Goal: Information Seeking & Learning: Learn about a topic

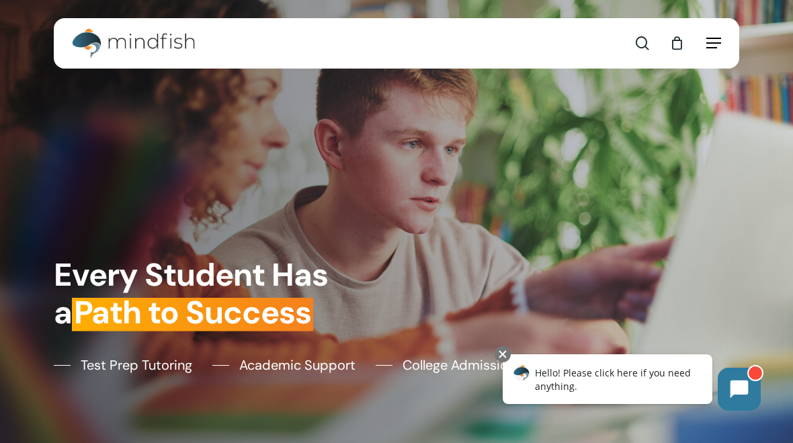
click at [720, 44] on icon "Navigation Menu" at bounding box center [713, 42] width 15 height 1
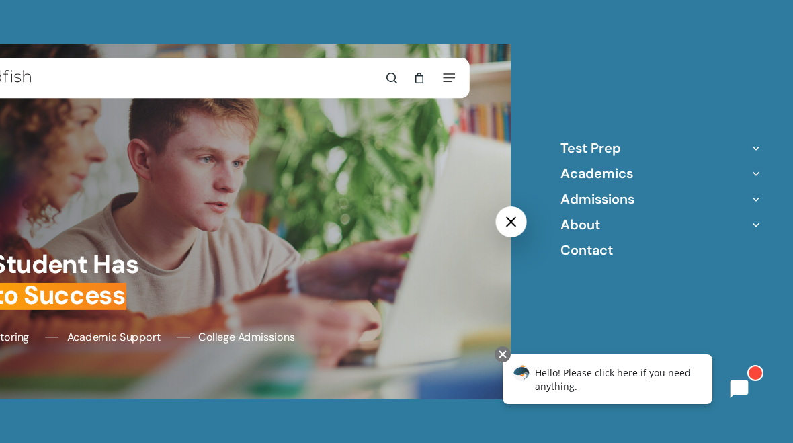
click at [652, 198] on li "Admissions College Counseling College Essay Coaching" at bounding box center [660, 198] width 201 height 17
click at [761, 171] on icon "Off Canvas Menu" at bounding box center [755, 173] width 19 height 19
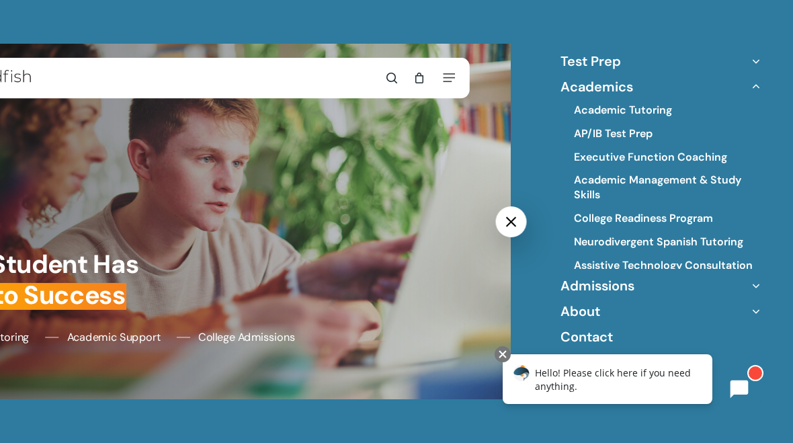
click at [751, 60] on icon "Off Canvas Menu" at bounding box center [755, 61] width 19 height 19
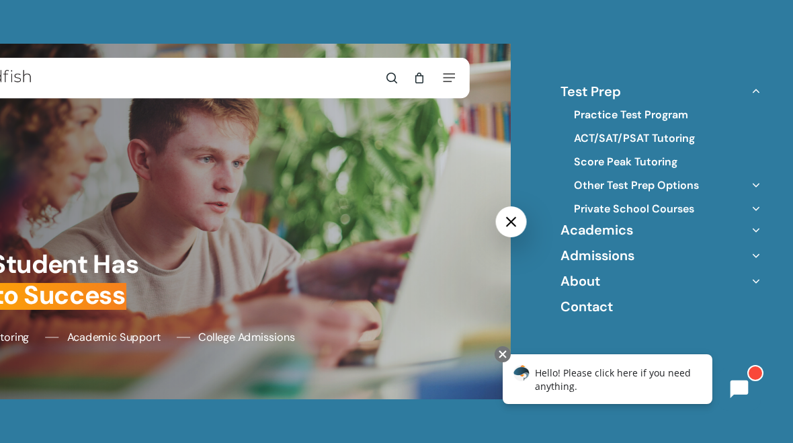
click at [759, 231] on icon "Off Canvas Menu" at bounding box center [755, 229] width 19 height 19
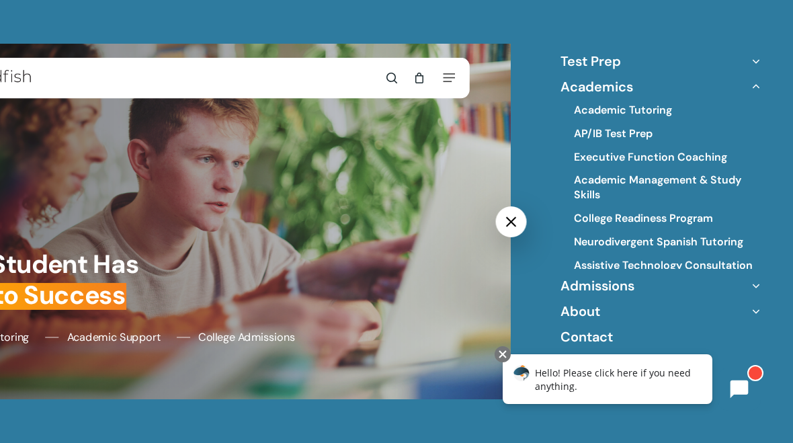
click at [759, 60] on icon "Off Canvas Menu" at bounding box center [755, 61] width 19 height 19
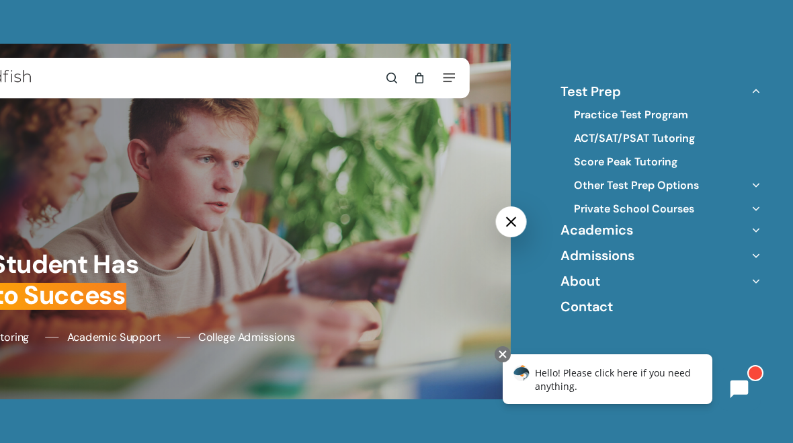
click at [671, 206] on link "Private School Courses" at bounding box center [634, 209] width 120 height 15
click at [656, 206] on link "Private School Courses" at bounding box center [634, 209] width 120 height 15
click at [753, 208] on icon "Off Canvas Menu" at bounding box center [755, 208] width 19 height 19
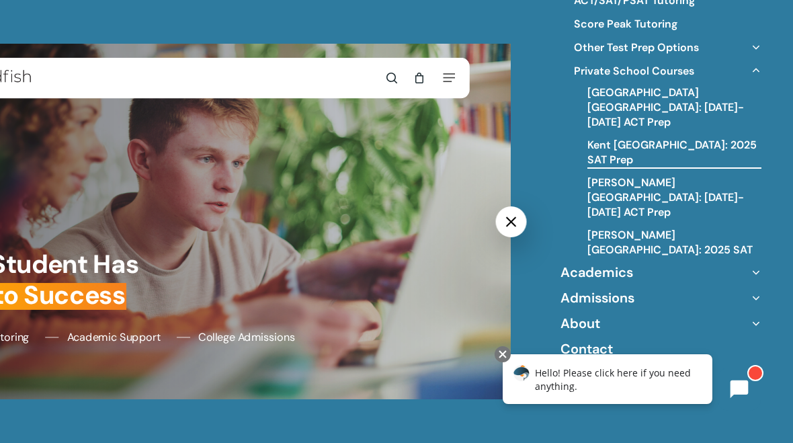
scroll to position [87, 0]
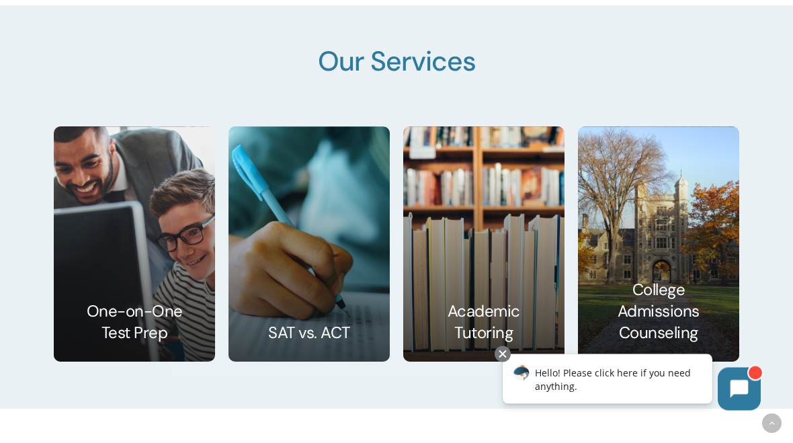
scroll to position [1780, 0]
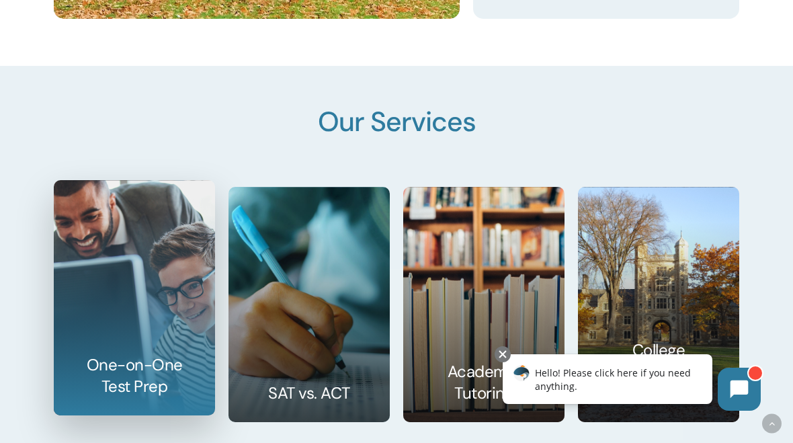
click at [150, 234] on link at bounding box center [134, 298] width 160 height 234
click at [120, 243] on link at bounding box center [134, 298] width 160 height 234
click at [151, 373] on link at bounding box center [134, 298] width 160 height 234
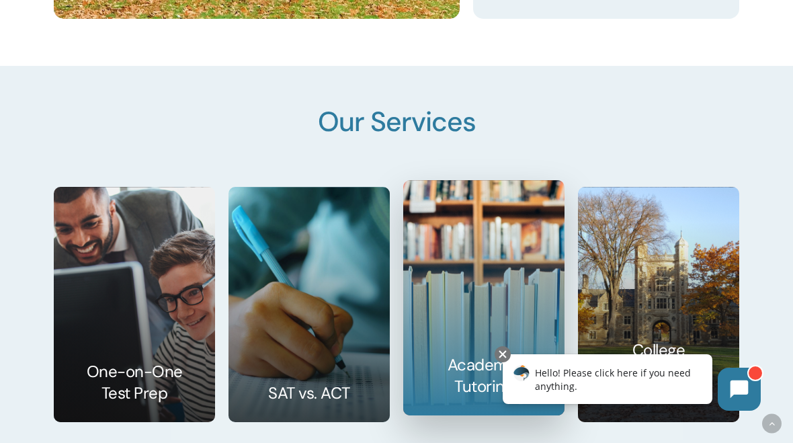
click at [499, 302] on link at bounding box center [484, 298] width 160 height 234
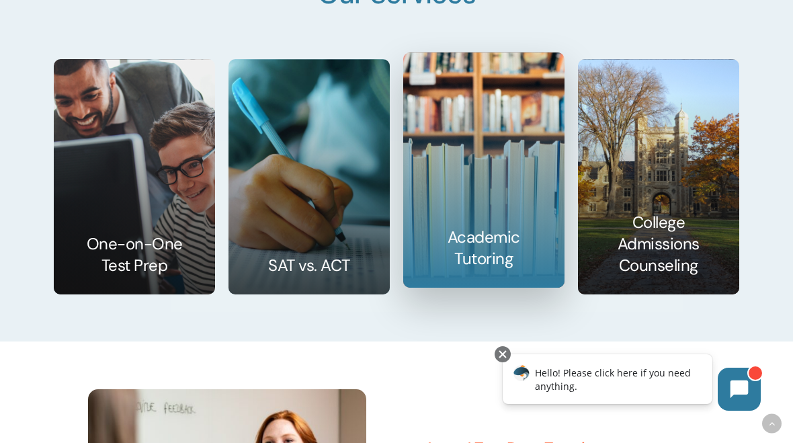
click at [499, 264] on link at bounding box center [484, 170] width 160 height 234
click at [483, 248] on link at bounding box center [484, 170] width 160 height 234
click at [474, 210] on link at bounding box center [484, 170] width 160 height 234
click at [493, 437] on span "1-on-1 Test Prep Tutoring" at bounding box center [515, 447] width 176 height 21
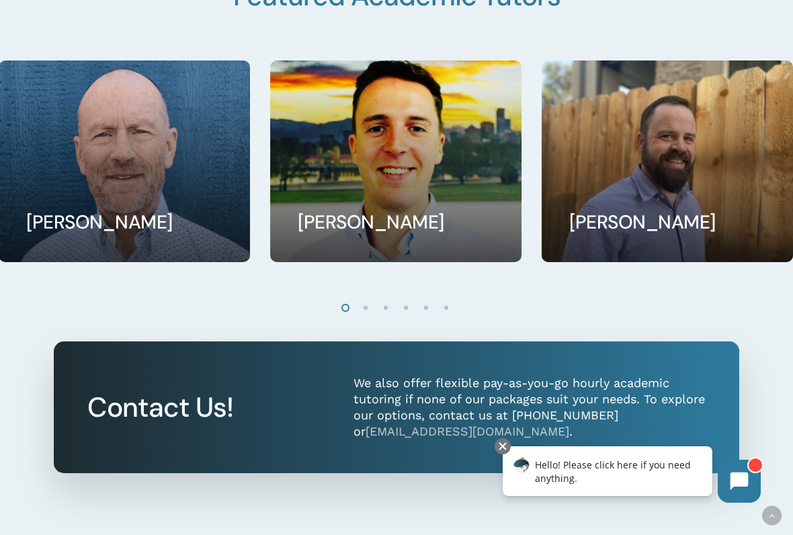
scroll to position [1123, 0]
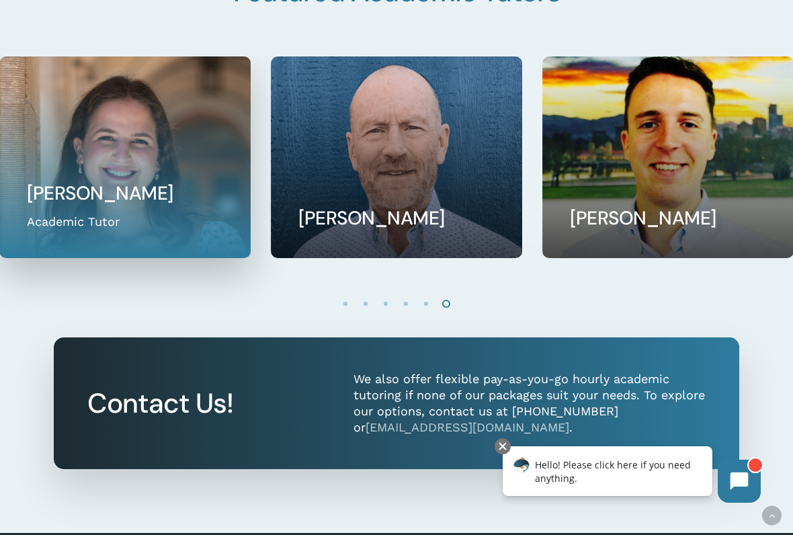
click at [249, 239] on link at bounding box center [125, 157] width 250 height 200
click at [206, 143] on link at bounding box center [125, 157] width 250 height 200
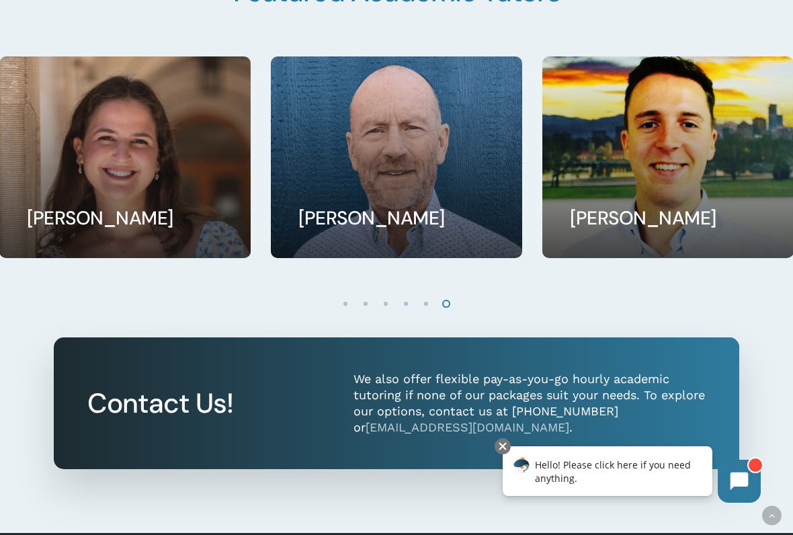
click at [188, 129] on link at bounding box center [125, 157] width 250 height 200
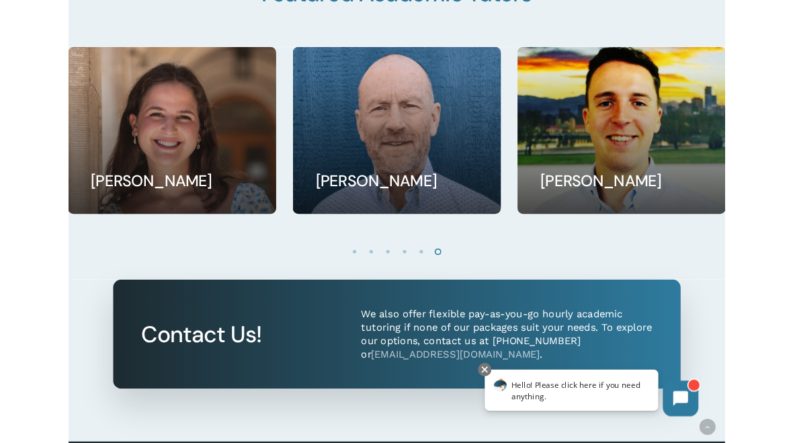
scroll to position [1161, 0]
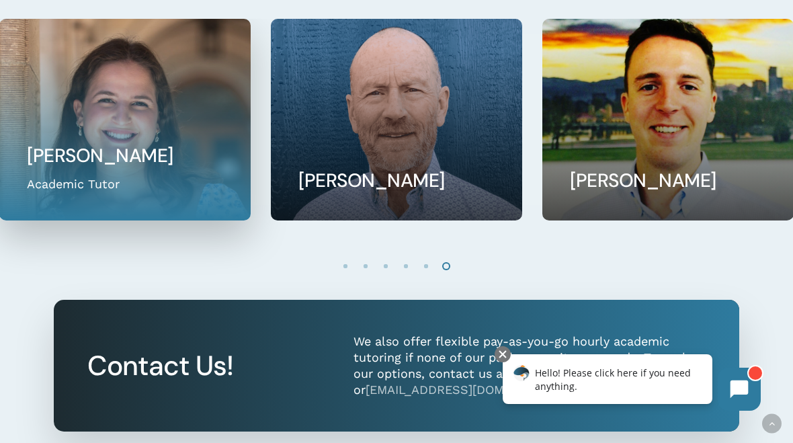
click at [188, 129] on link at bounding box center [125, 119] width 250 height 200
click at [147, 165] on link at bounding box center [125, 119] width 250 height 200
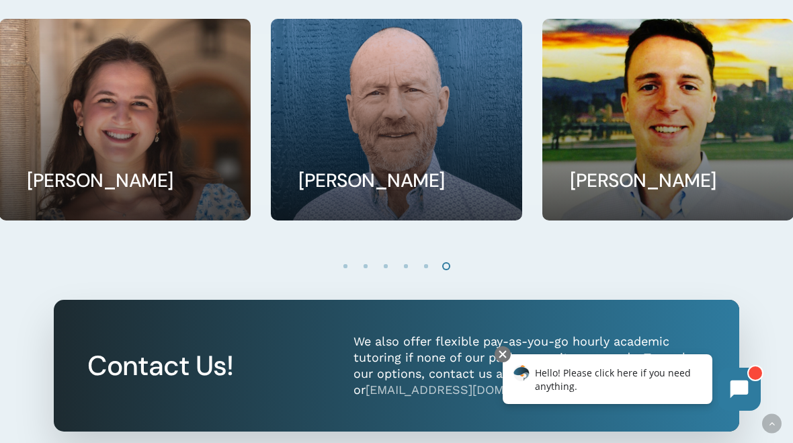
click at [175, 277] on ol at bounding box center [396, 266] width 794 height 22
click at [496, 300] on div at bounding box center [396, 397] width 794 height 195
drag, startPoint x: 562, startPoint y: 135, endPoint x: 623, endPoint y: 140, distance: 60.7
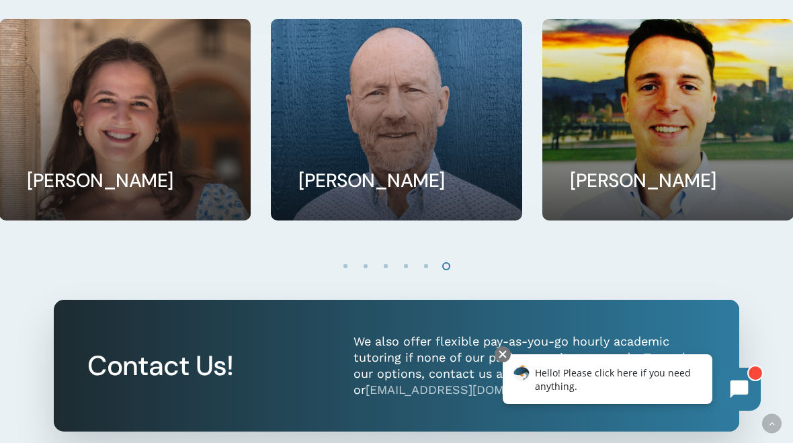
click at [623, 333] on p "We also offer flexible pay-as-you-go hourly academic tutoring if none of our pa…" at bounding box center [529, 365] width 352 height 65
click at [622, 333] on p "We also offer flexible pay-as-you-go hourly academic tutoring if none of our pa…" at bounding box center [529, 365] width 352 height 65
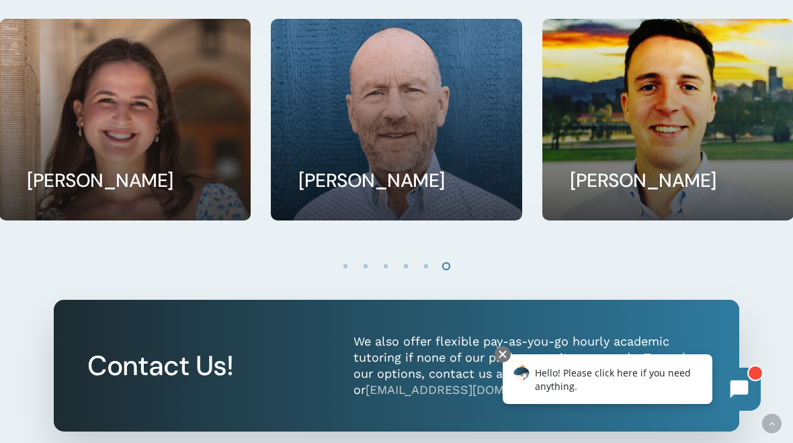
click at [622, 333] on p "We also offer flexible pay-as-you-go hourly academic tutoring if none of our pa…" at bounding box center [529, 365] width 352 height 65
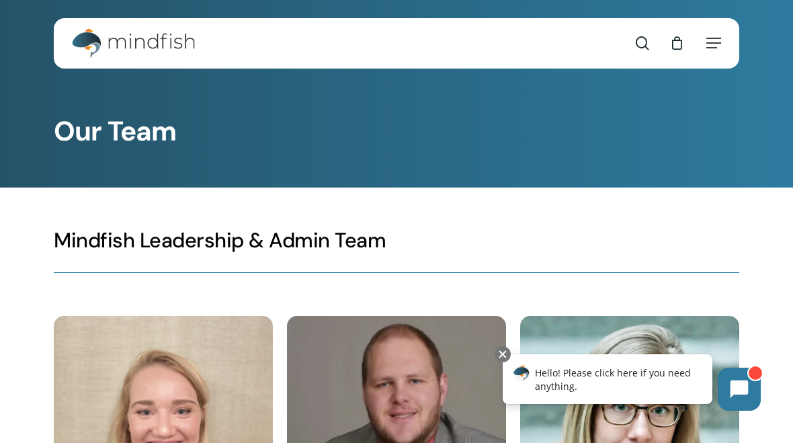
click at [717, 32] on nav "Contact search 0" at bounding box center [663, 43] width 116 height 50
click at [714, 46] on span "Navigation Menu" at bounding box center [713, 42] width 15 height 13
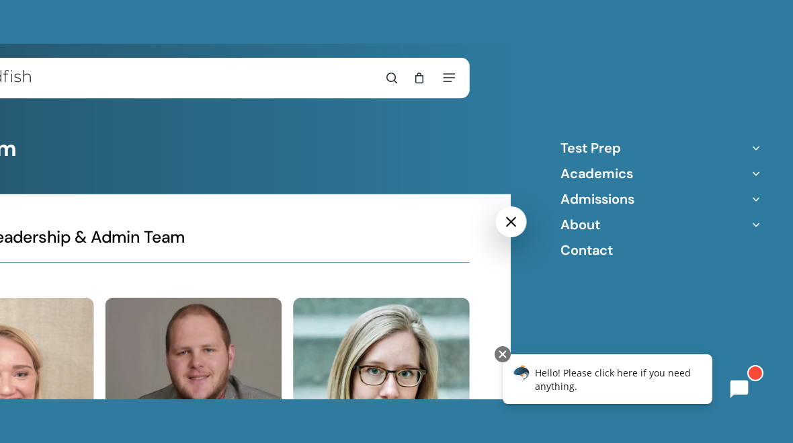
click at [730, 138] on div "Test Prep Practice Test Program ACT/SAT/PSAT Tutoring Score Peak Tutoring Other…" at bounding box center [661, 221] width 264 height 443
click at [691, 141] on li "Test Prep Practice Test Program ACT/SAT/PSAT Tutoring Score Peak Tutoring Other…" at bounding box center [660, 147] width 201 height 17
click at [697, 147] on li "Test Prep Practice Test Program ACT/SAT/PSAT Tutoring Score Peak Tutoring Other…" at bounding box center [660, 147] width 201 height 17
click at [762, 145] on icon "Off Canvas Menu" at bounding box center [755, 147] width 19 height 19
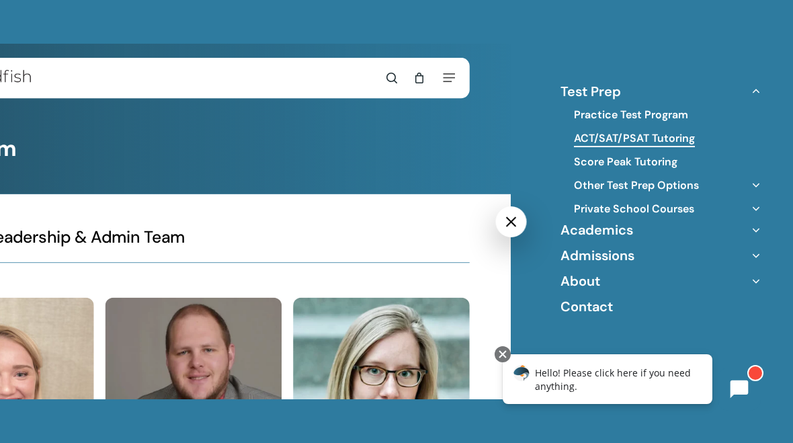
click at [659, 141] on link "ACT/SAT/PSAT Tutoring" at bounding box center [634, 138] width 121 height 15
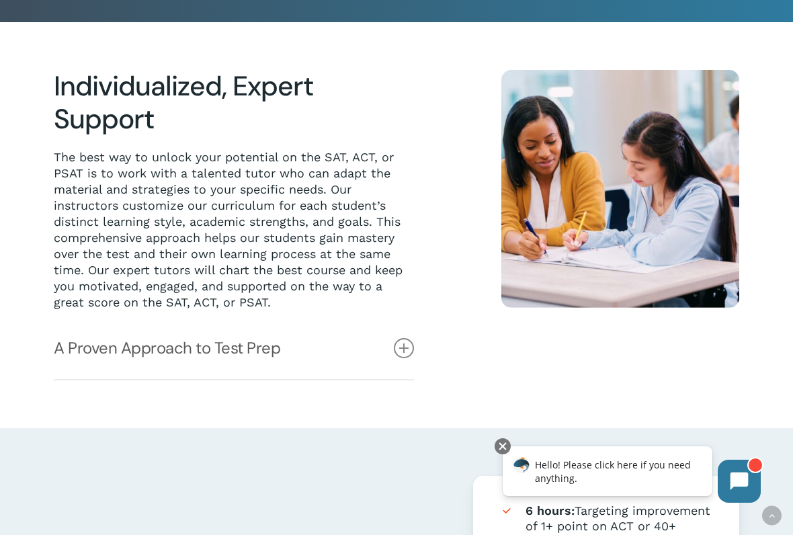
scroll to position [282, 0]
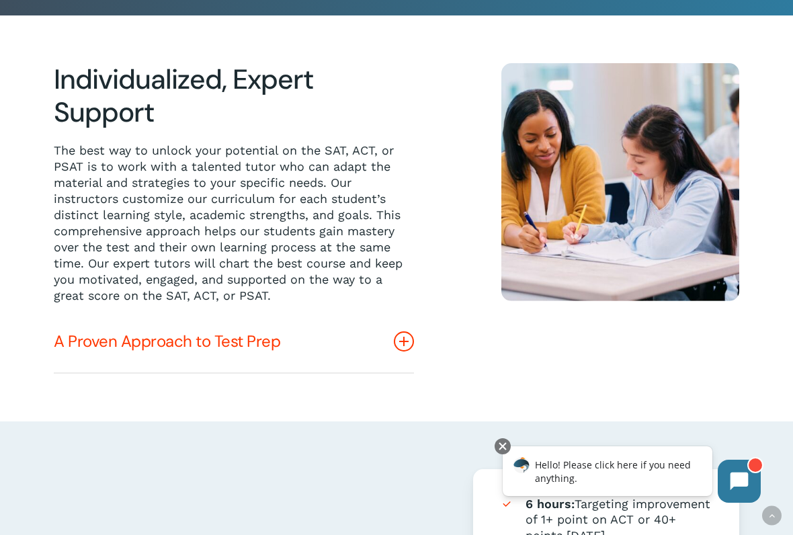
click at [369, 333] on link "A Proven Approach to Test Prep" at bounding box center [234, 341] width 360 height 62
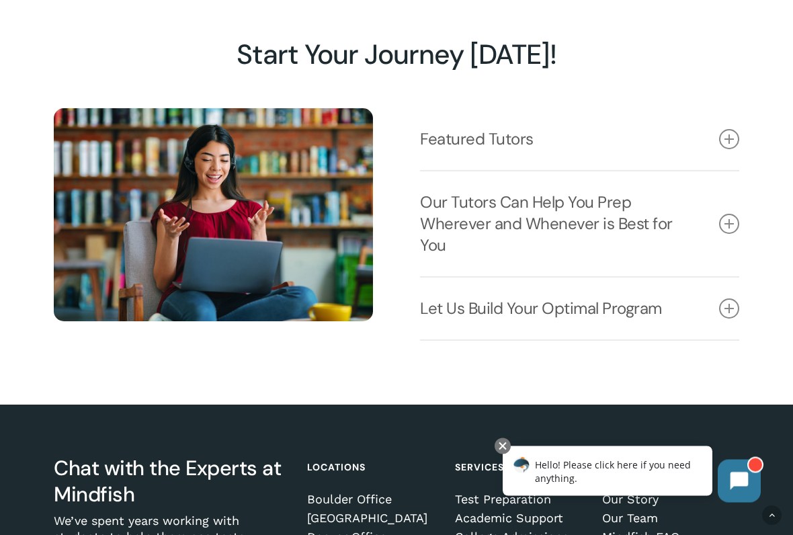
scroll to position [1740, 0]
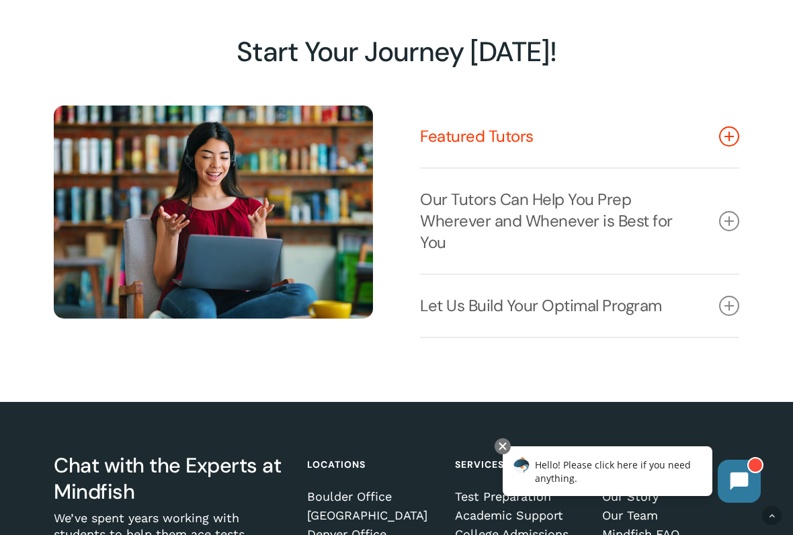
click at [712, 142] on link "Featured Tutors" at bounding box center [579, 136] width 319 height 62
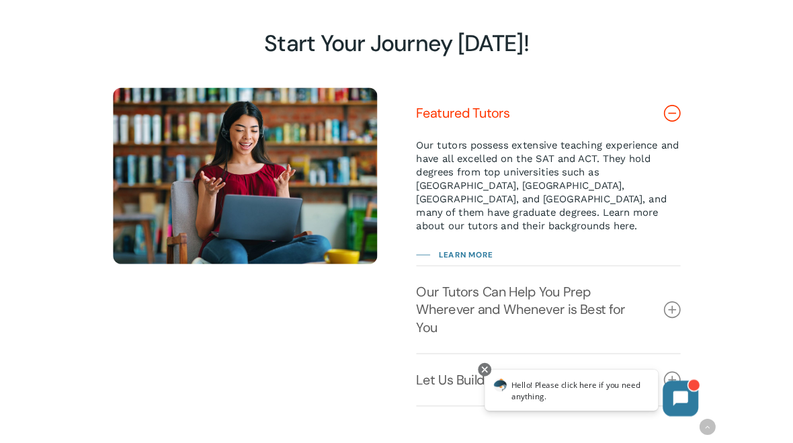
scroll to position [1777, 0]
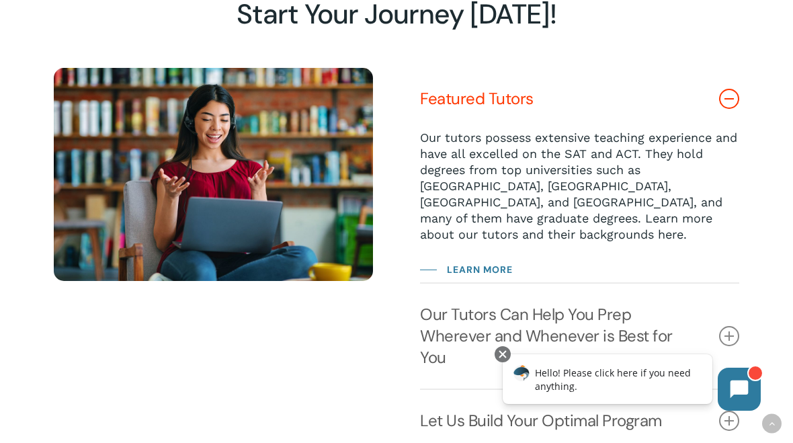
click at [673, 143] on p "Our tutors possess extensive teaching experience and have all excelled on the S…" at bounding box center [579, 186] width 319 height 113
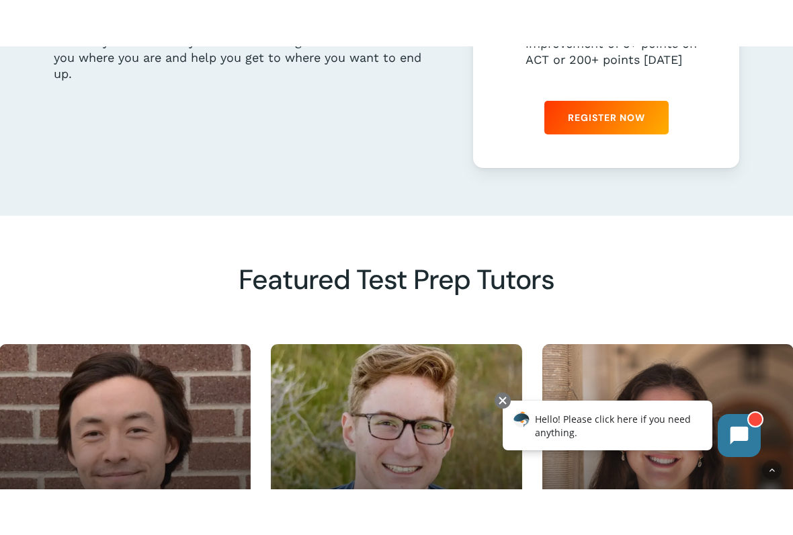
scroll to position [1234, 0]
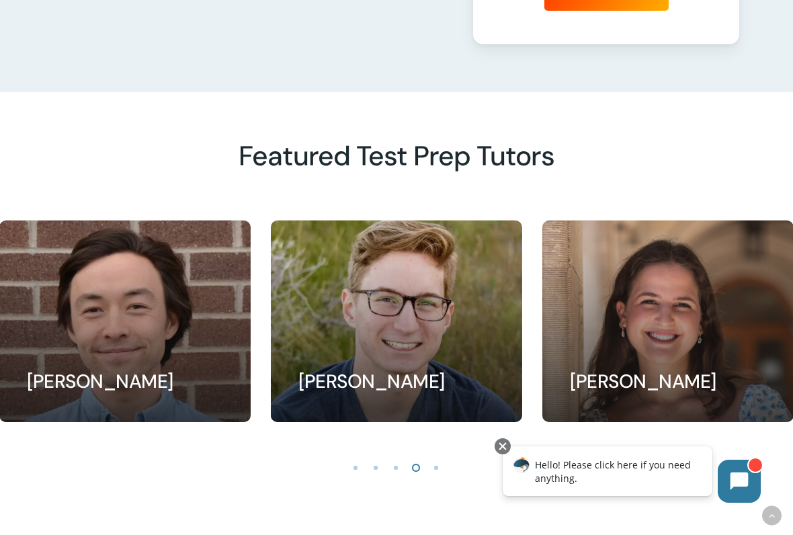
click at [661, 342] on link at bounding box center [668, 321] width 250 height 200
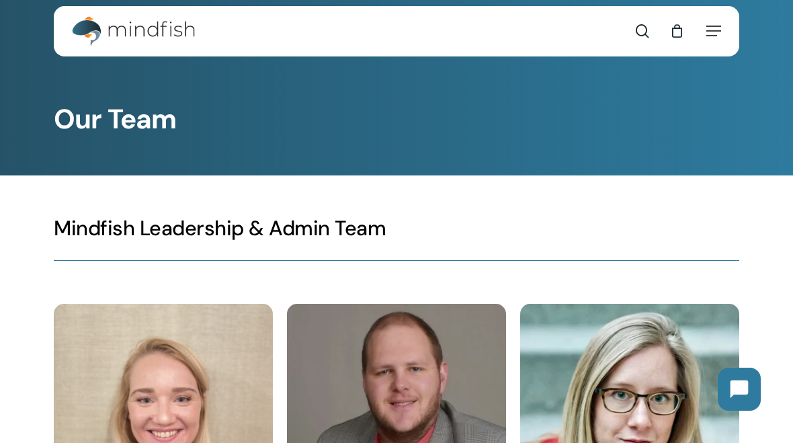
scroll to position [8, 0]
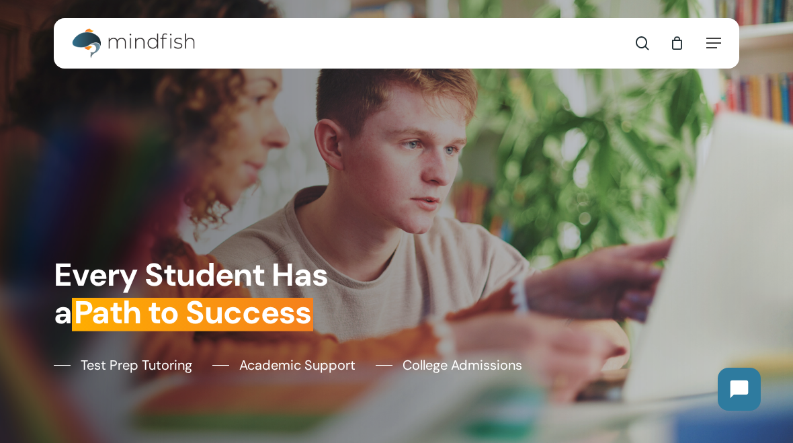
click at [714, 33] on nav "Contact search 0" at bounding box center [663, 43] width 116 height 50
click at [688, 34] on div "0" at bounding box center [682, 39] width 15 height 15
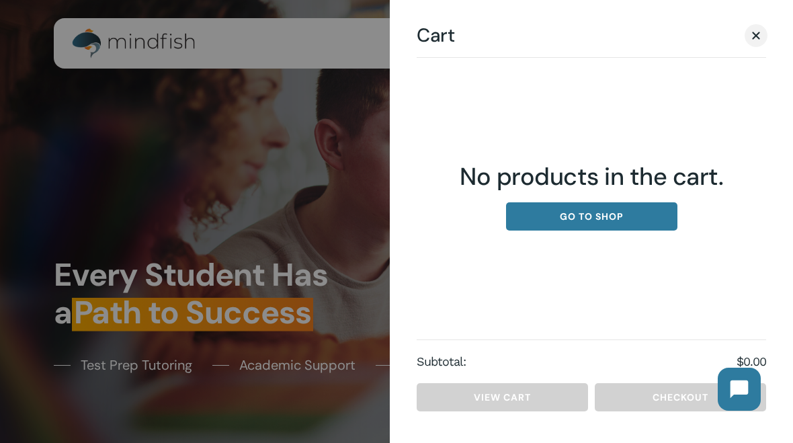
click at [761, 19] on div "Cart Close Cart No products in the cart. Go to shop Subtotal: $ 0.00 View cart …" at bounding box center [591, 221] width 403 height 443
click at [761, 31] on span "Cart" at bounding box center [755, 35] width 13 height 10
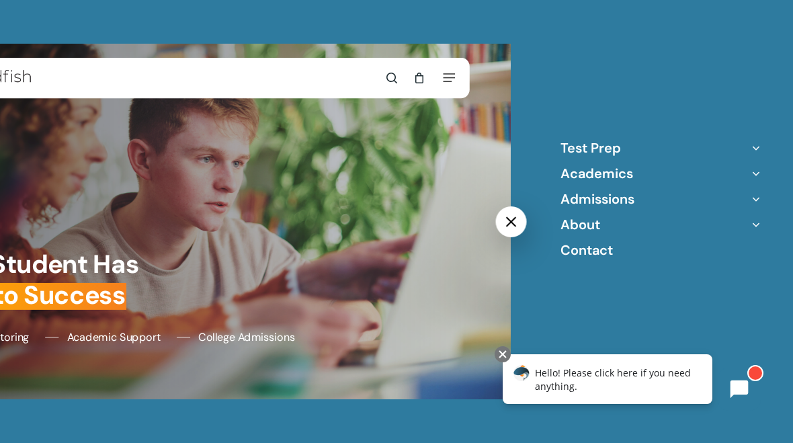
click at [648, 174] on li "Academics Academic Tutoring AP/IB Test Prep Executive Function Coaching Academi…" at bounding box center [660, 173] width 201 height 17
click at [593, 171] on link "Academics" at bounding box center [596, 173] width 73 height 17
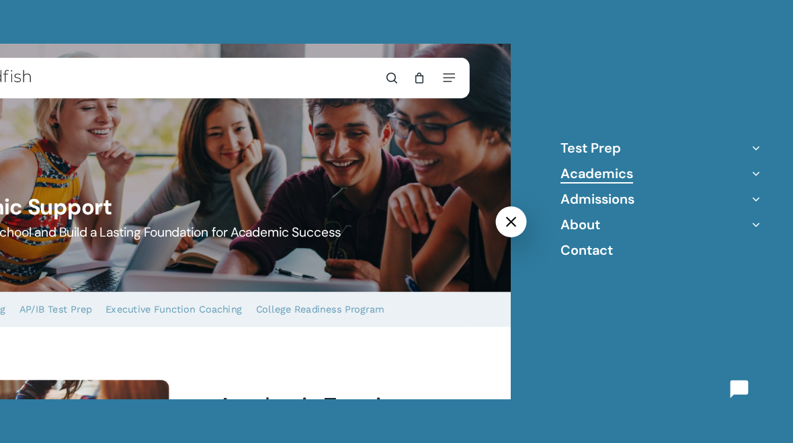
click at [752, 142] on icon "Off Canvas Menu" at bounding box center [755, 147] width 19 height 19
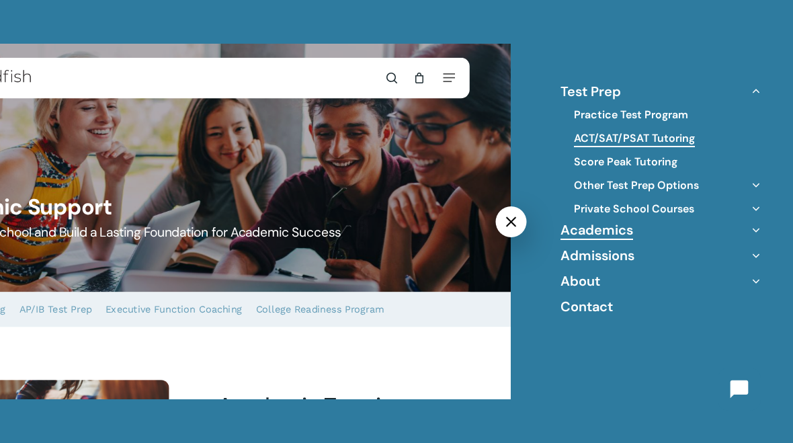
click at [620, 133] on link "ACT/SAT/PSAT Tutoring" at bounding box center [634, 138] width 121 height 15
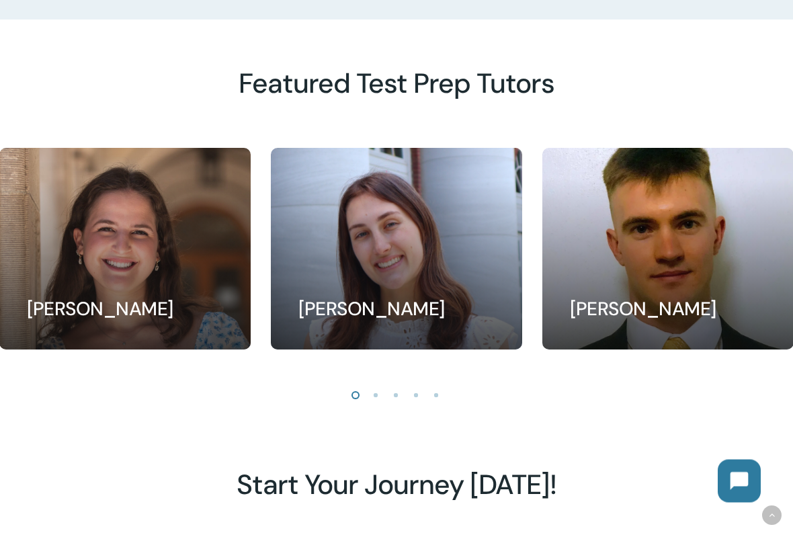
scroll to position [1130, 0]
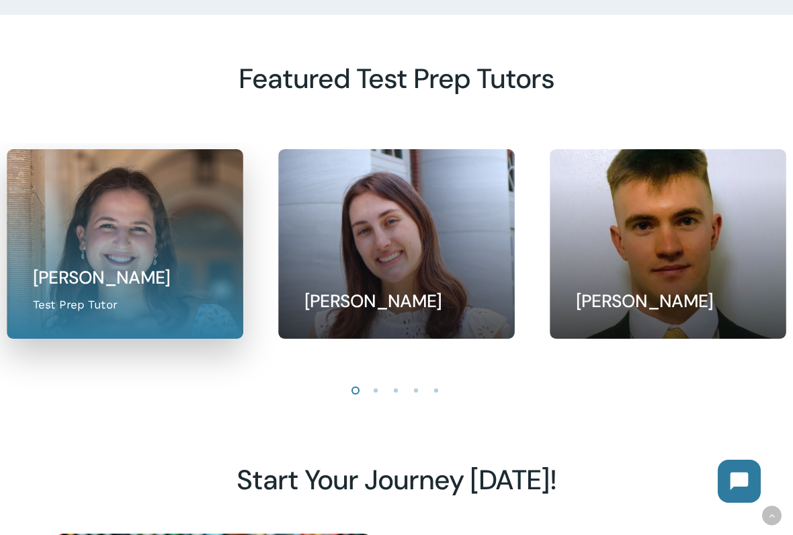
click at [133, 226] on link at bounding box center [124, 244] width 235 height 188
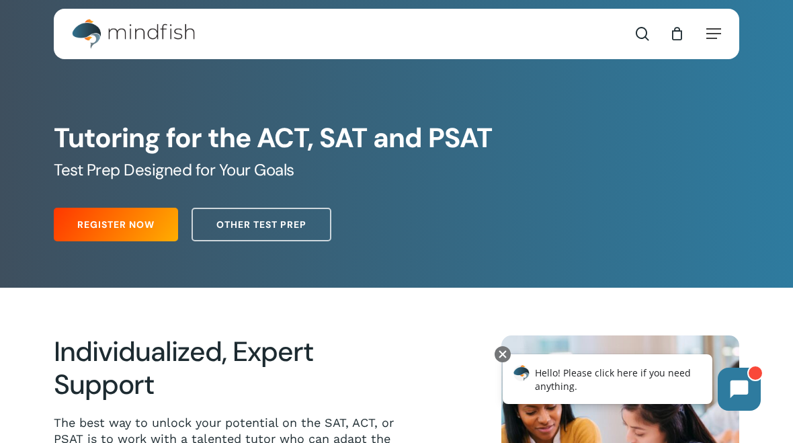
scroll to position [0, 0]
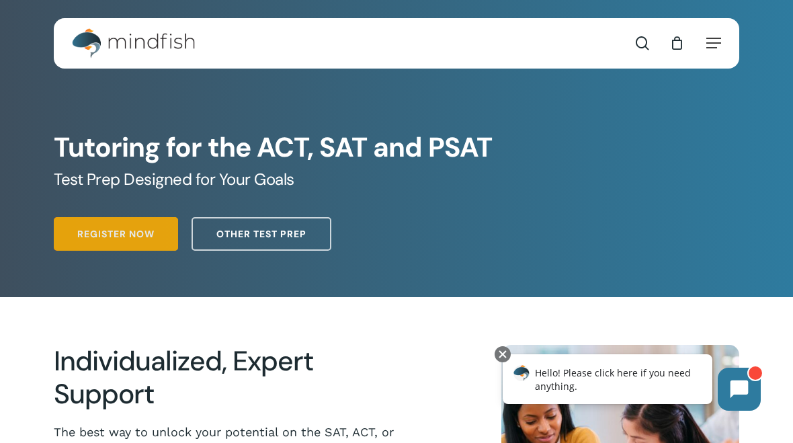
click at [118, 242] on link "Register Now" at bounding box center [116, 234] width 124 height 34
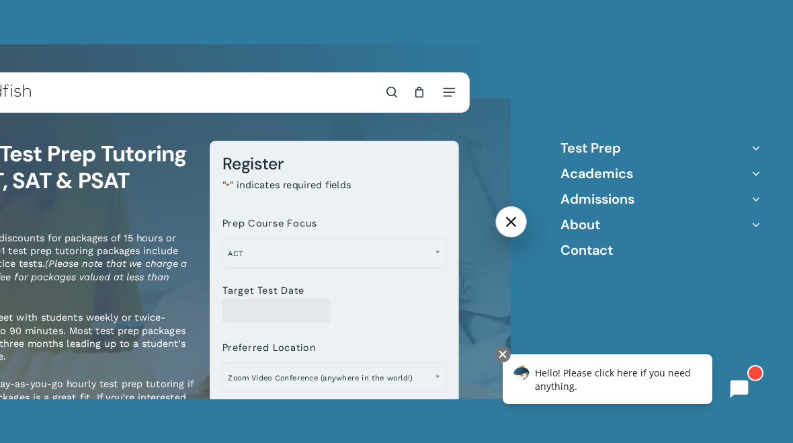
click at [748, 153] on icon "Off Canvas Menu" at bounding box center [755, 147] width 19 height 19
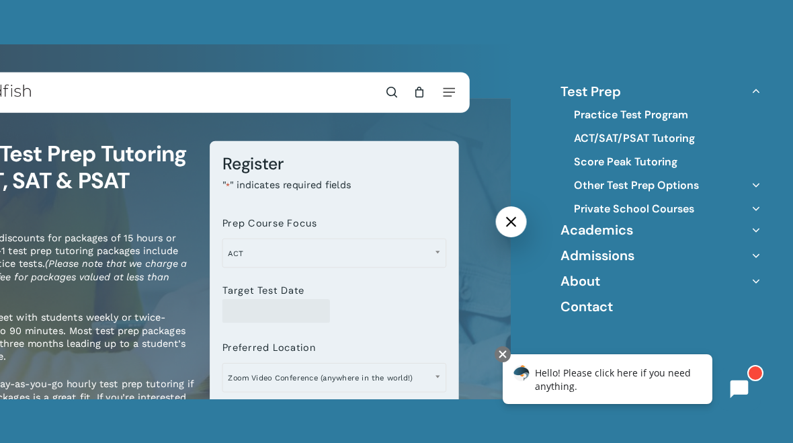
click at [757, 226] on icon "Off Canvas Menu" at bounding box center [755, 229] width 19 height 19
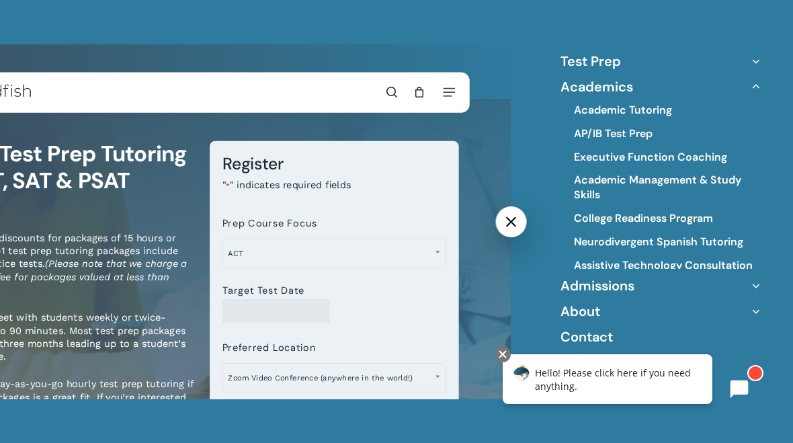
click at [757, 277] on icon "Off Canvas Menu" at bounding box center [755, 285] width 19 height 19
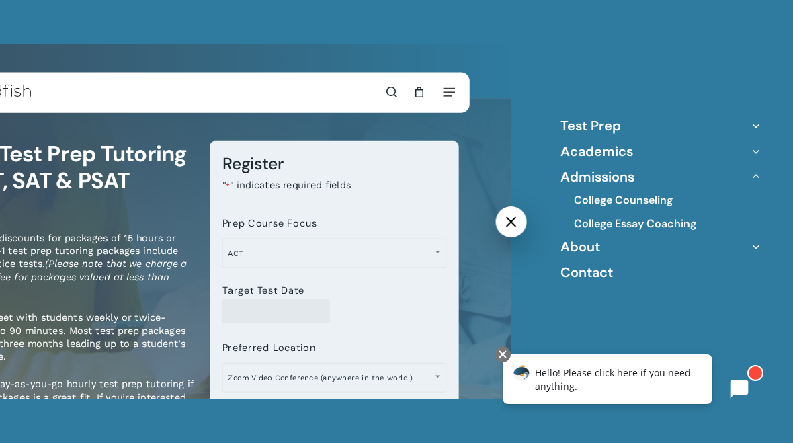
click at [757, 178] on icon "Off Canvas Menu" at bounding box center [755, 176] width 19 height 19
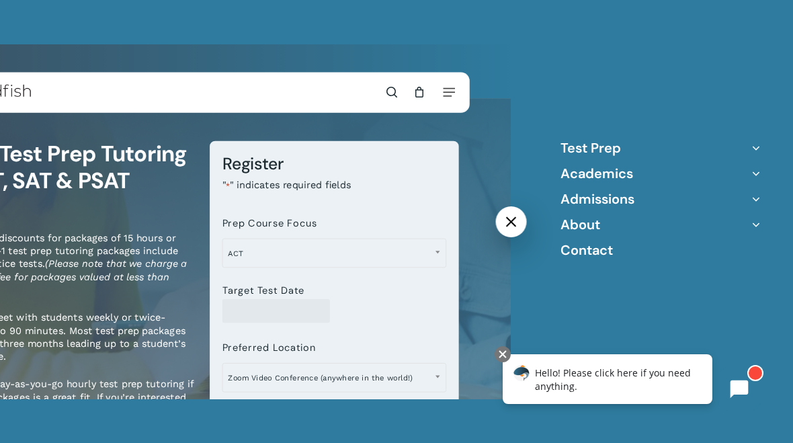
click at [754, 171] on icon "Off Canvas Menu" at bounding box center [755, 173] width 19 height 19
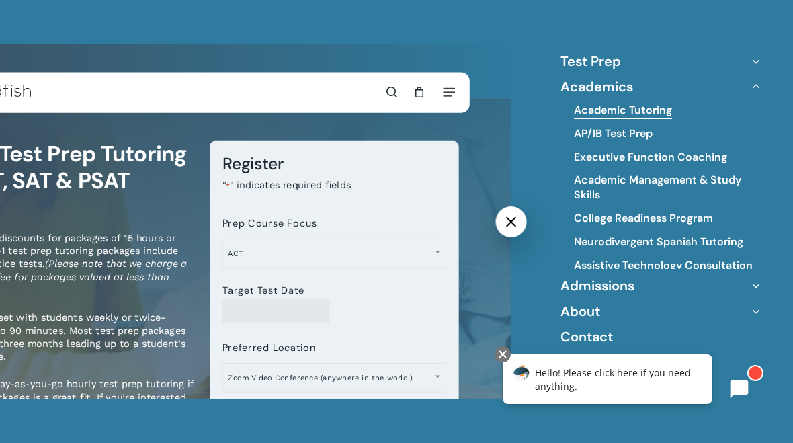
click at [653, 108] on link "Academic Tutoring" at bounding box center [623, 110] width 98 height 15
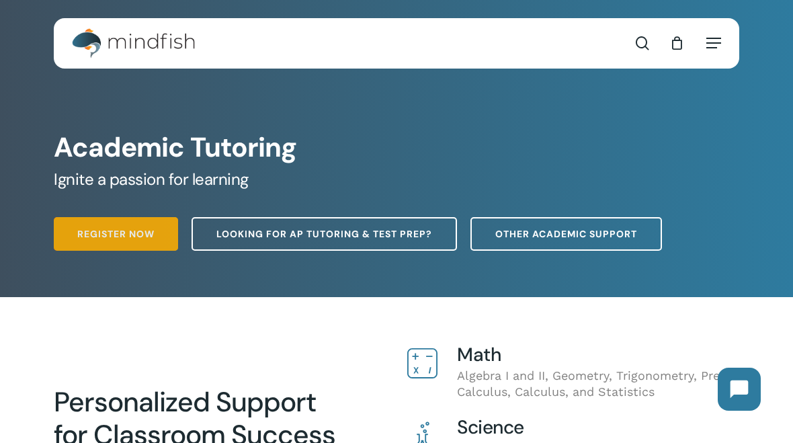
click at [104, 245] on link "Register Now" at bounding box center [116, 234] width 124 height 34
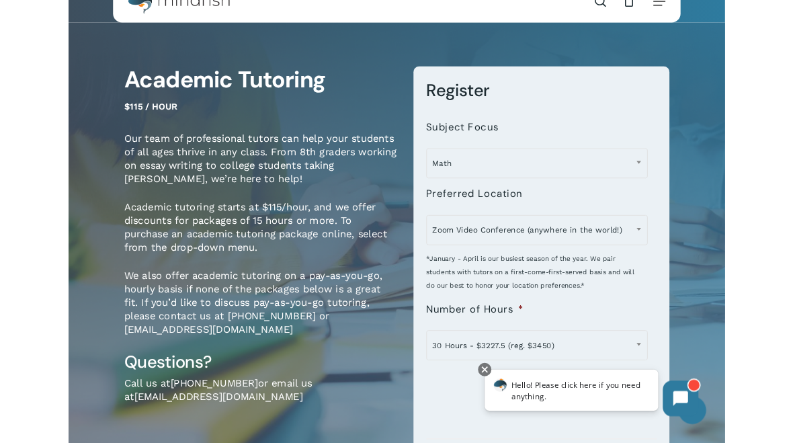
scroll to position [79, 0]
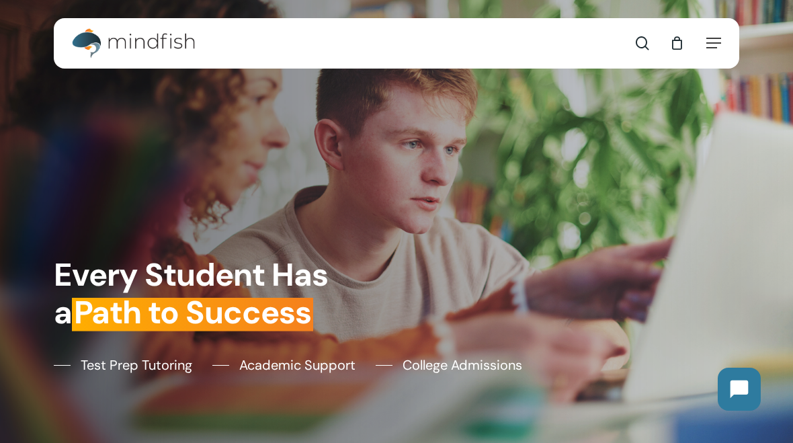
click at [723, 38] on div "search 0 Menu Test Prep Test Prep Test Prep Tutoring Practice Test Program ACT/…" at bounding box center [396, 43] width 685 height 50
click at [718, 40] on span "Navigation Menu" at bounding box center [713, 42] width 15 height 13
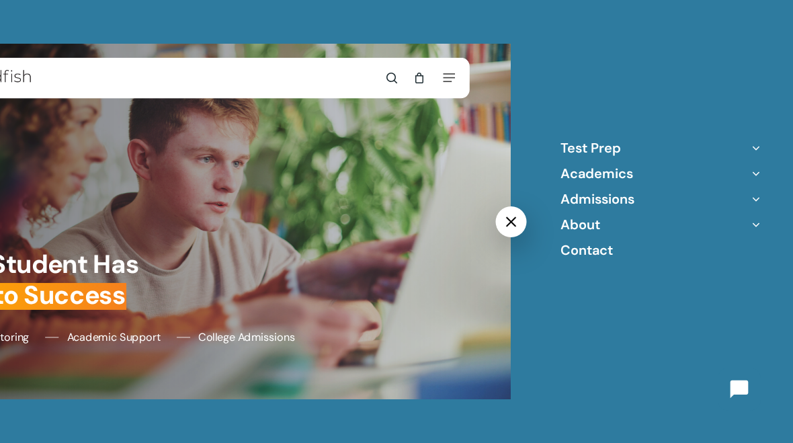
click at [677, 148] on li "Test Prep Practice Test Program ACT/SAT/PSAT Tutoring Score Peak Tutoring Other…" at bounding box center [660, 147] width 201 height 17
click at [617, 150] on link "Test Prep" at bounding box center [590, 147] width 60 height 17
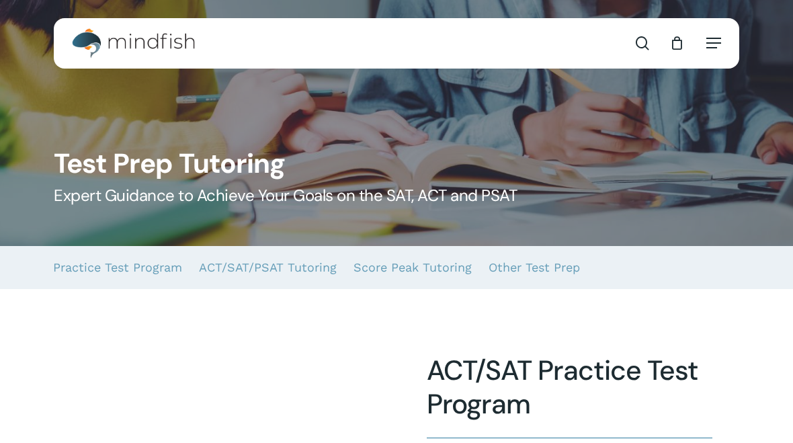
click at [757, 143] on div at bounding box center [396, 123] width 794 height 246
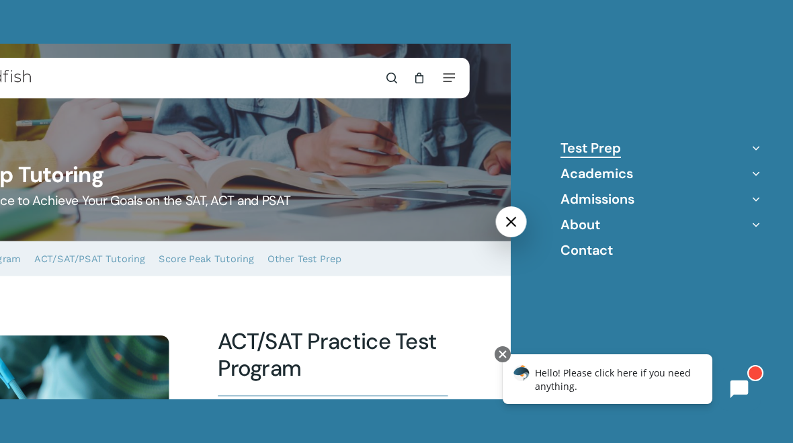
click at [754, 151] on icon "Off Canvas Menu" at bounding box center [755, 147] width 19 height 19
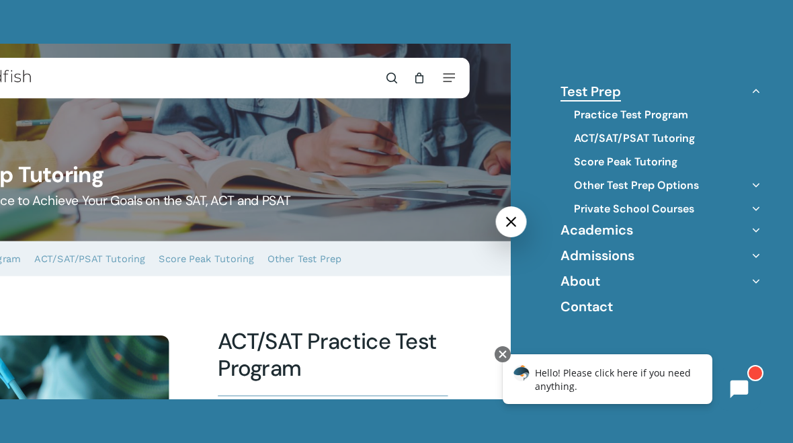
click at [754, 228] on icon "Off Canvas Menu" at bounding box center [755, 229] width 19 height 19
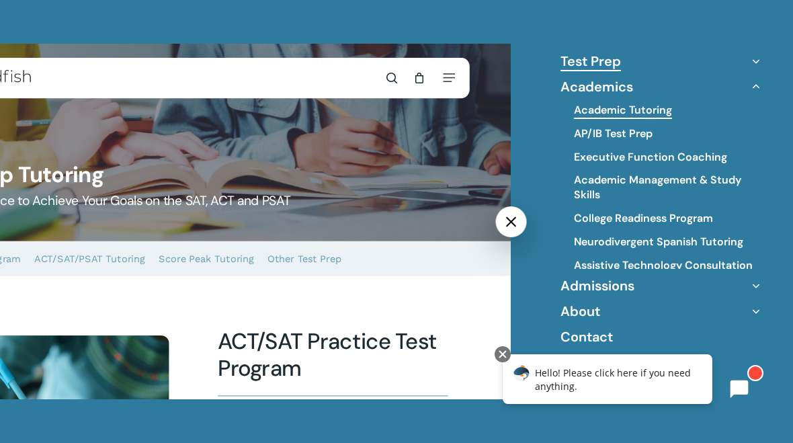
click at [648, 112] on link "Academic Tutoring" at bounding box center [623, 110] width 98 height 15
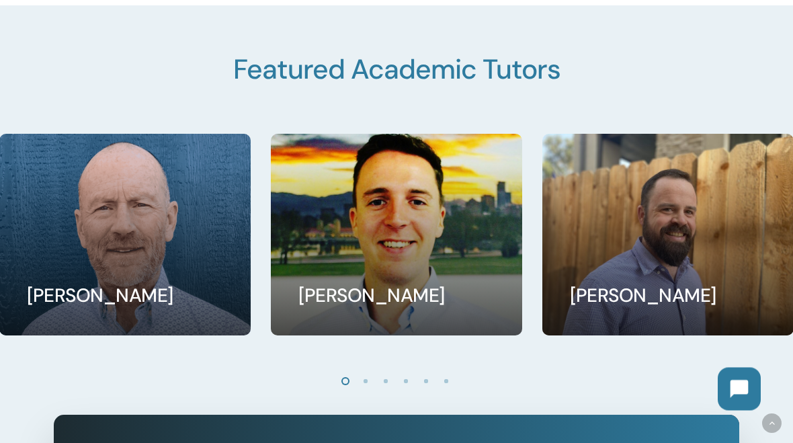
scroll to position [1046, 0]
